Goal: Information Seeking & Learning: Check status

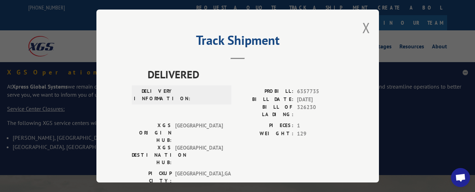
scroll to position [47, 0]
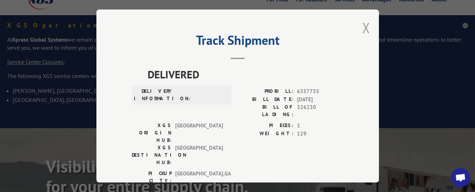
click at [363, 21] on button "Close modal" at bounding box center [367, 27] width 8 height 19
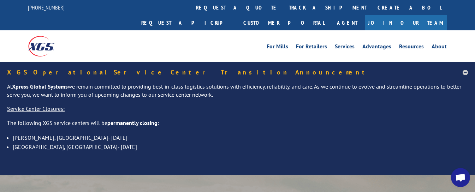
click at [284, 5] on link "track a shipment" at bounding box center [328, 7] width 89 height 15
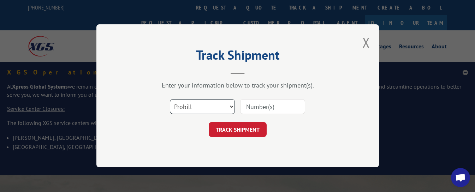
click at [205, 105] on select "Select category... Probill BOL PO" at bounding box center [202, 107] width 65 height 15
select select "bol"
click at [170, 100] on select "Select category... Probill BOL PO" at bounding box center [202, 107] width 65 height 15
click at [266, 107] on input at bounding box center [272, 107] width 65 height 15
type input "316573"
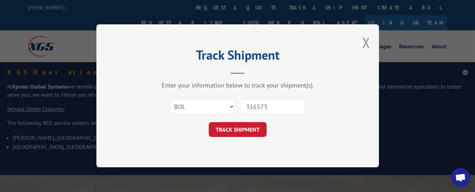
click button "TRACK SHIPMENT" at bounding box center [238, 130] width 58 height 15
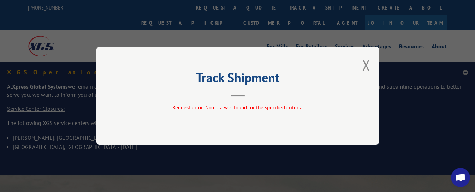
click at [363, 65] on button "Close modal" at bounding box center [367, 65] width 8 height 19
